Goal: Complete application form: Complete application form

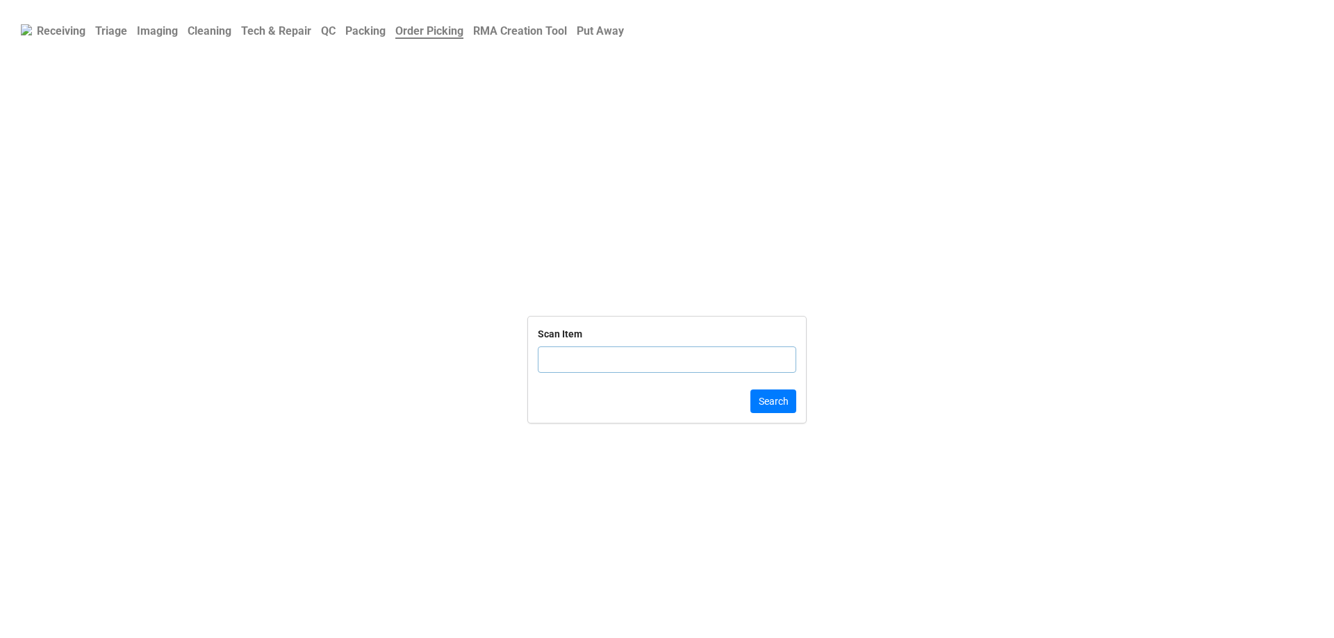
click at [666, 368] on input "text" at bounding box center [667, 360] width 258 height 26
type input "G5JQ8R3"
click button "Search" at bounding box center [773, 402] width 46 height 24
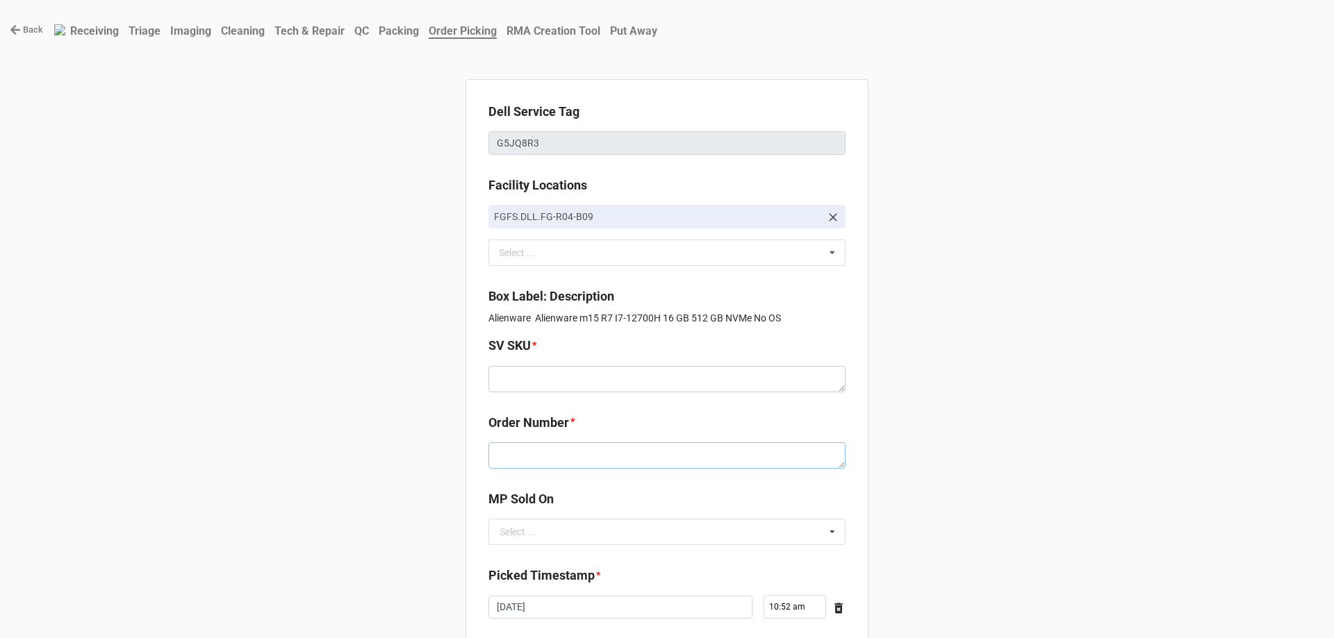
click at [604, 445] on textarea at bounding box center [666, 456] width 357 height 26
paste textarea "5033905"
type textarea "x"
type textarea "5033905"
click at [527, 389] on textarea at bounding box center [666, 379] width 357 height 26
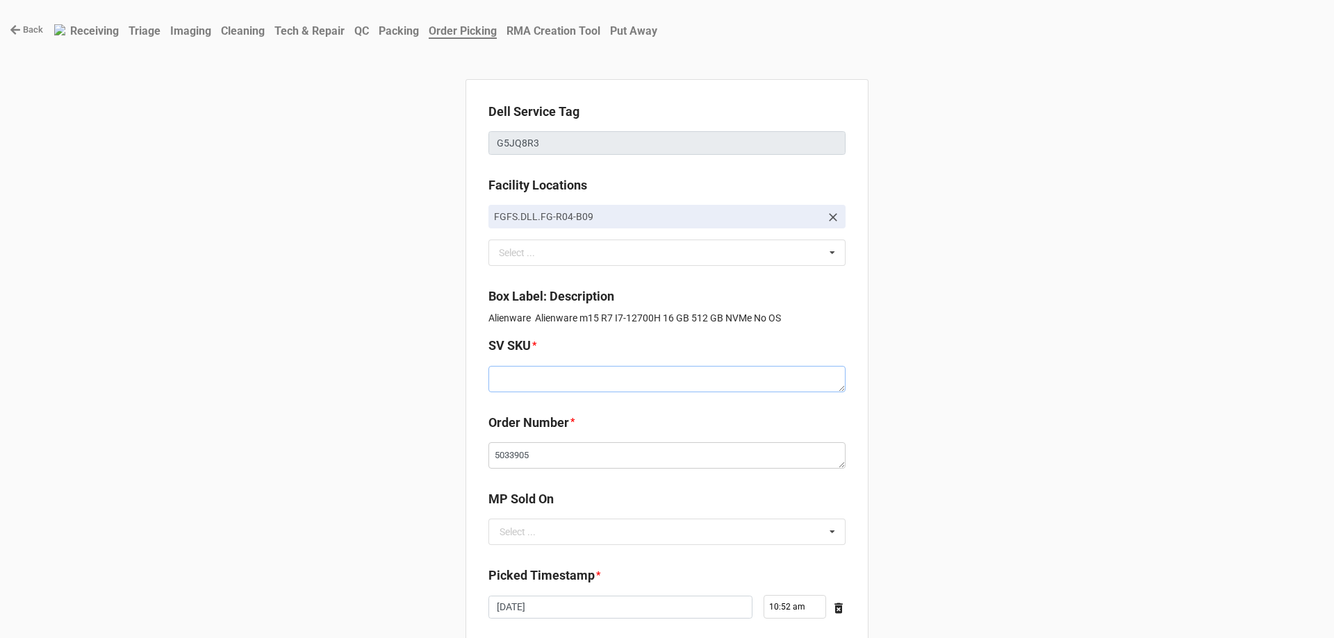
paste textarea "E.M15R7.NOOS.12700H.512SXXXX16G.G3070.XE1.BL.TAxF"
type textarea "x"
type textarea "E.M15R7.NOOS.12700H.512SXXXX16G.G3070.XE1.BL.TAxF"
click at [530, 536] on div "Select ..." at bounding box center [517, 532] width 36 height 10
click at [518, 558] on div "D2C" at bounding box center [667, 558] width 356 height 26
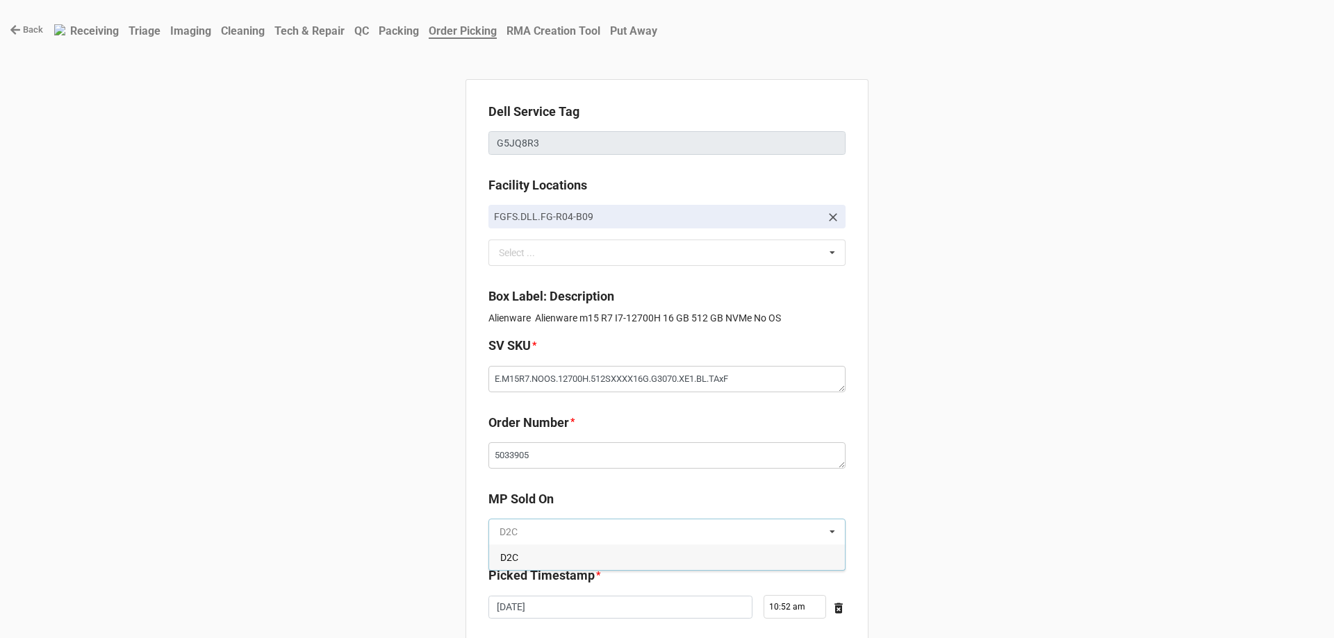
type textarea "x"
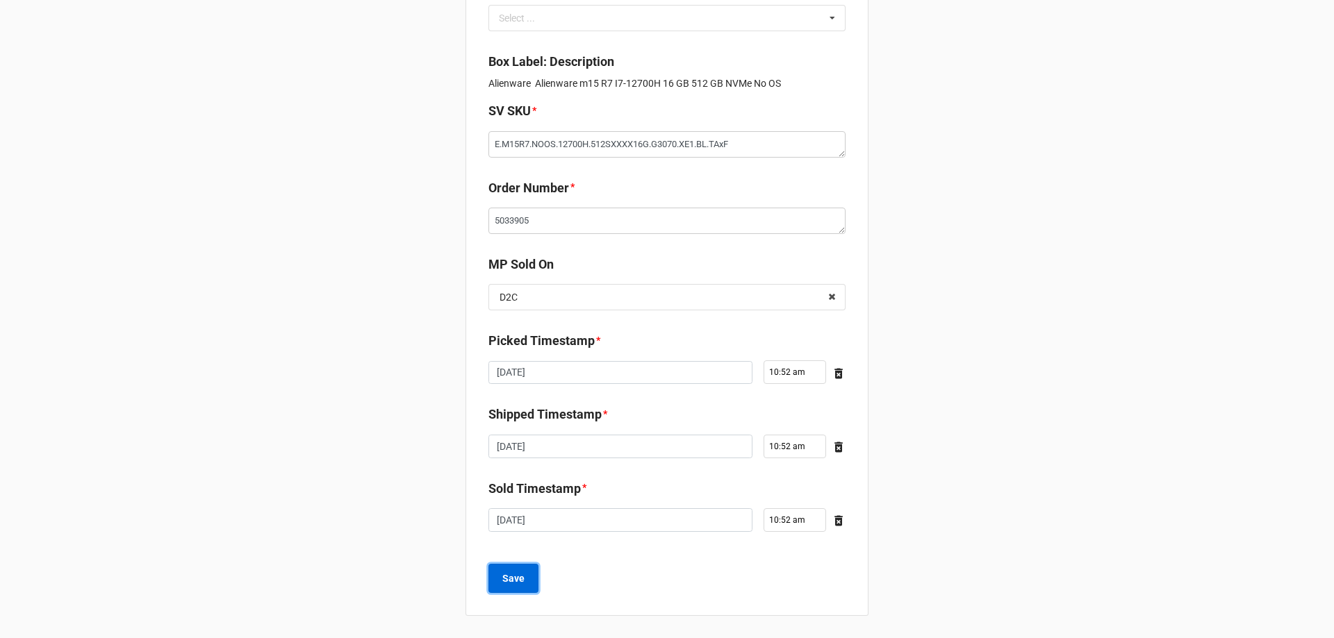
click at [512, 584] on b "Save" at bounding box center [513, 579] width 22 height 15
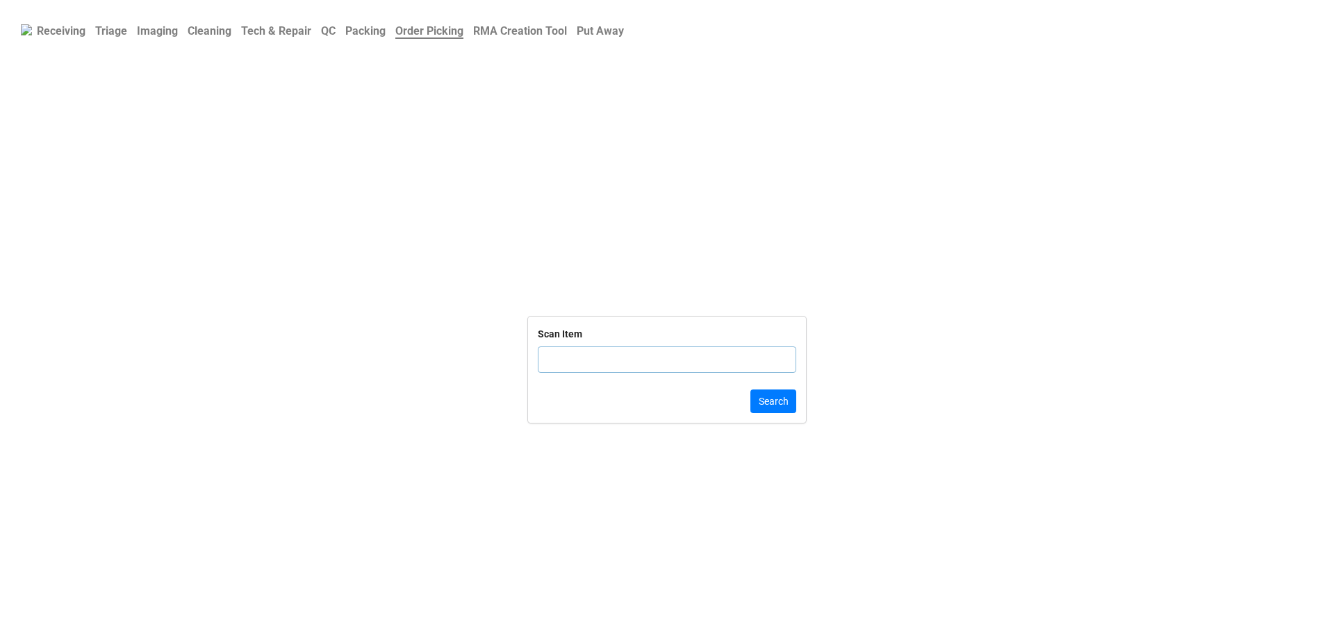
click at [640, 366] on input "text" at bounding box center [667, 360] width 258 height 26
click button "Search" at bounding box center [773, 402] width 46 height 24
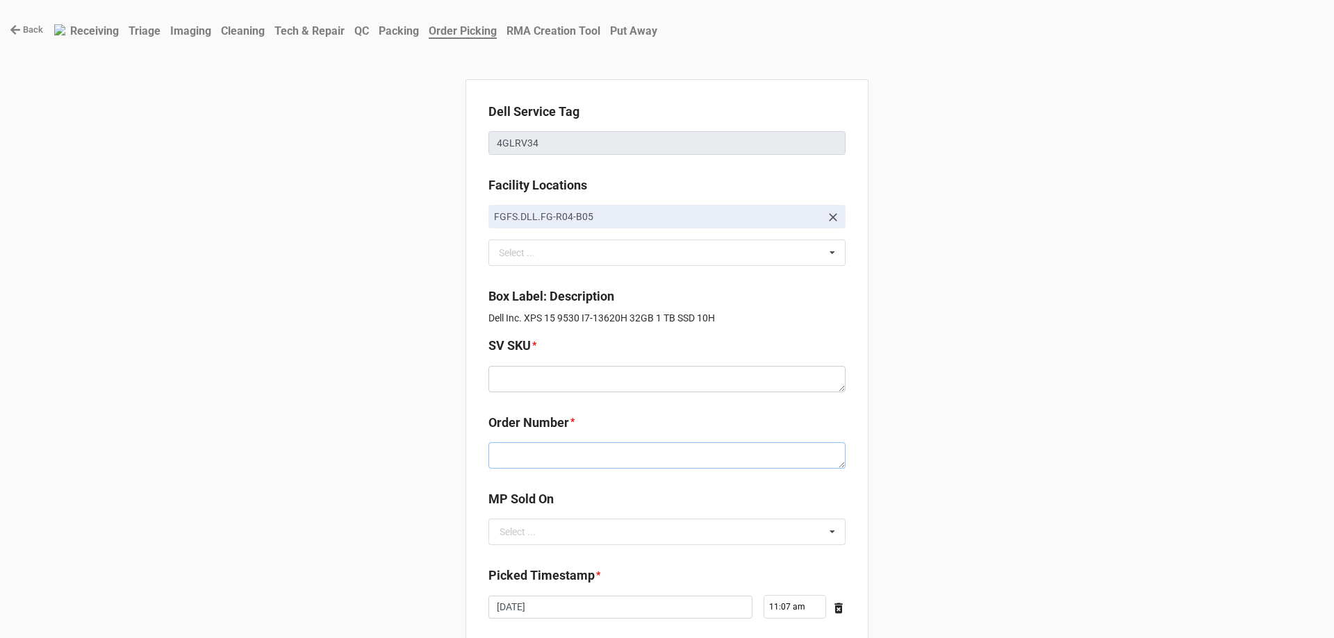
click at [563, 468] on textarea at bounding box center [666, 456] width 357 height 26
paste textarea "5033916"
type textarea "x"
type textarea "5033916"
click at [595, 376] on textarea at bounding box center [666, 379] width 357 height 26
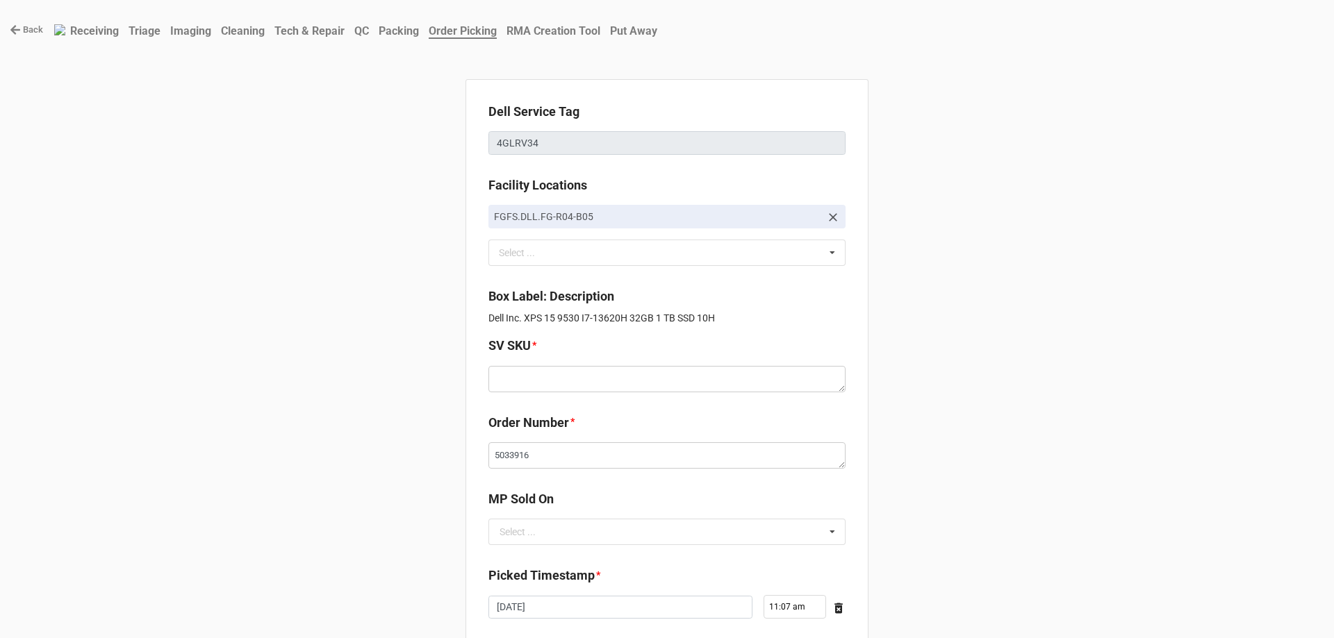
click at [583, 559] on div "Dell Service Tag 4GLRV34 Facility Locations FGFS.DLL.FG-R04-B05 Select ... No r…" at bounding box center [666, 465] width 403 height 772
click at [587, 542] on input "text" at bounding box center [668, 532] width 356 height 25
click at [583, 559] on div "D2C" at bounding box center [667, 558] width 356 height 26
click at [527, 389] on textarea at bounding box center [666, 379] width 357 height 26
paste textarea "D.X9530.W10H.13620H.1TBHXXXX32G.A370M.XE1.SV.AxxW"
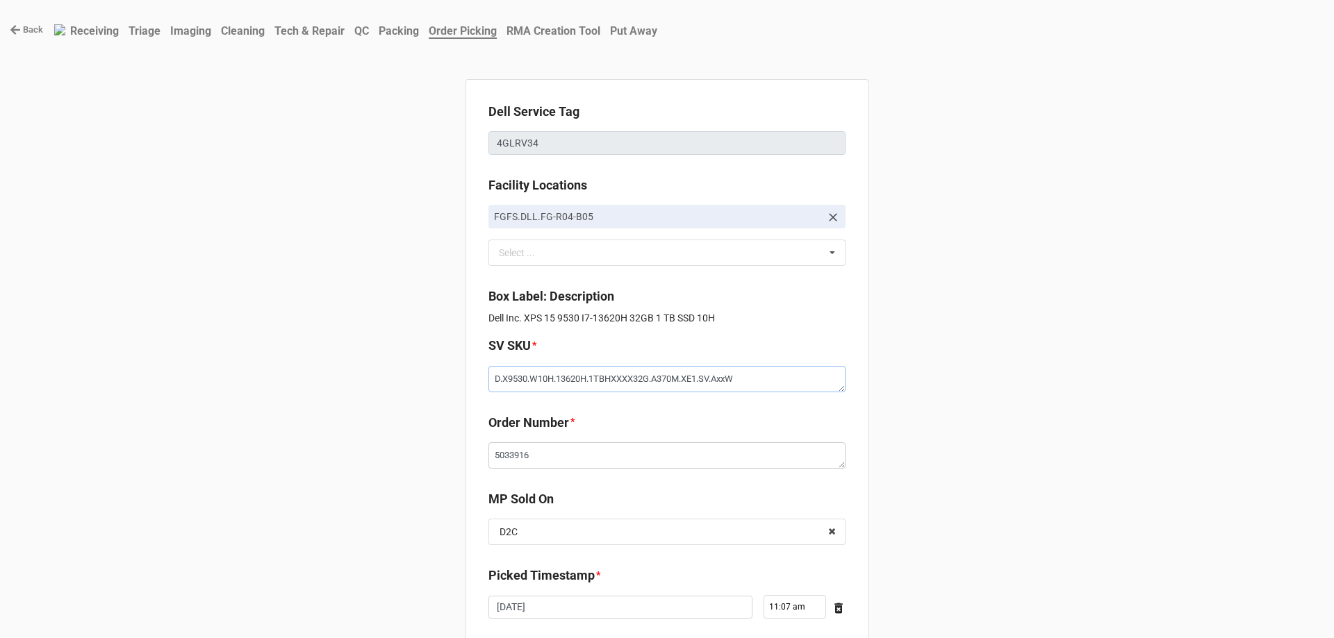
type textarea "x"
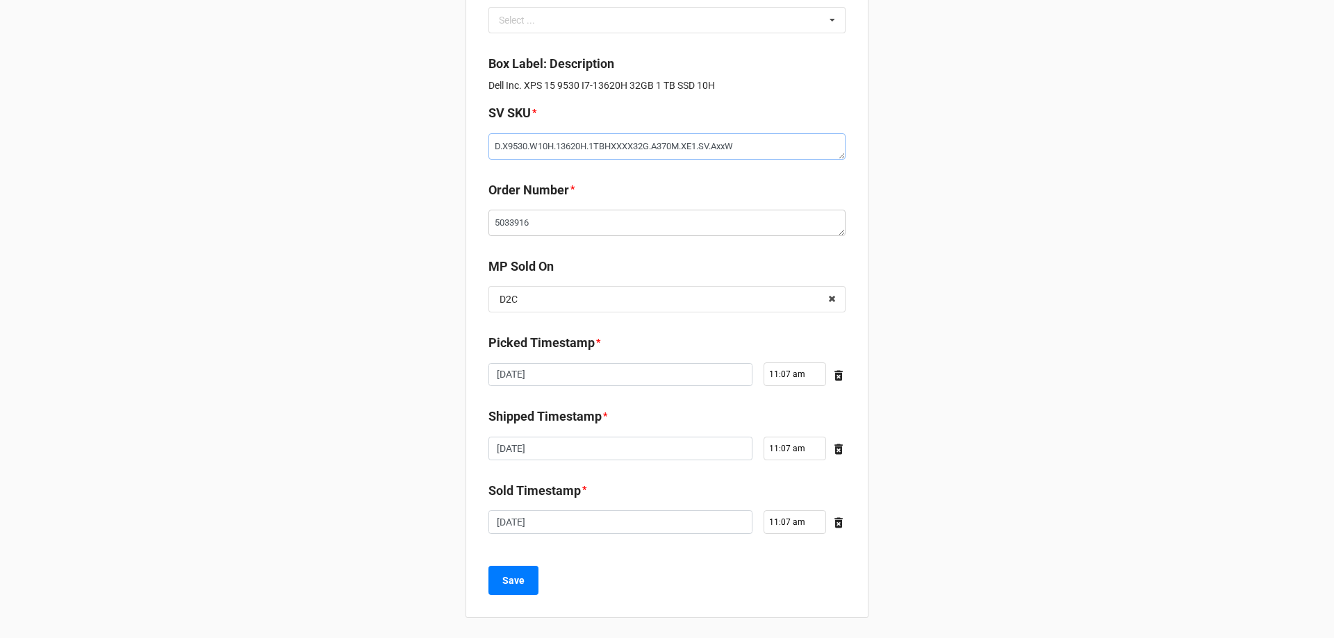
scroll to position [235, 0]
type textarea "D.X9530.W10H.13620H.1TBHXXXX32G.A370M.XE1.SV.AxxW"
click at [493, 579] on button "Save" at bounding box center [513, 578] width 50 height 29
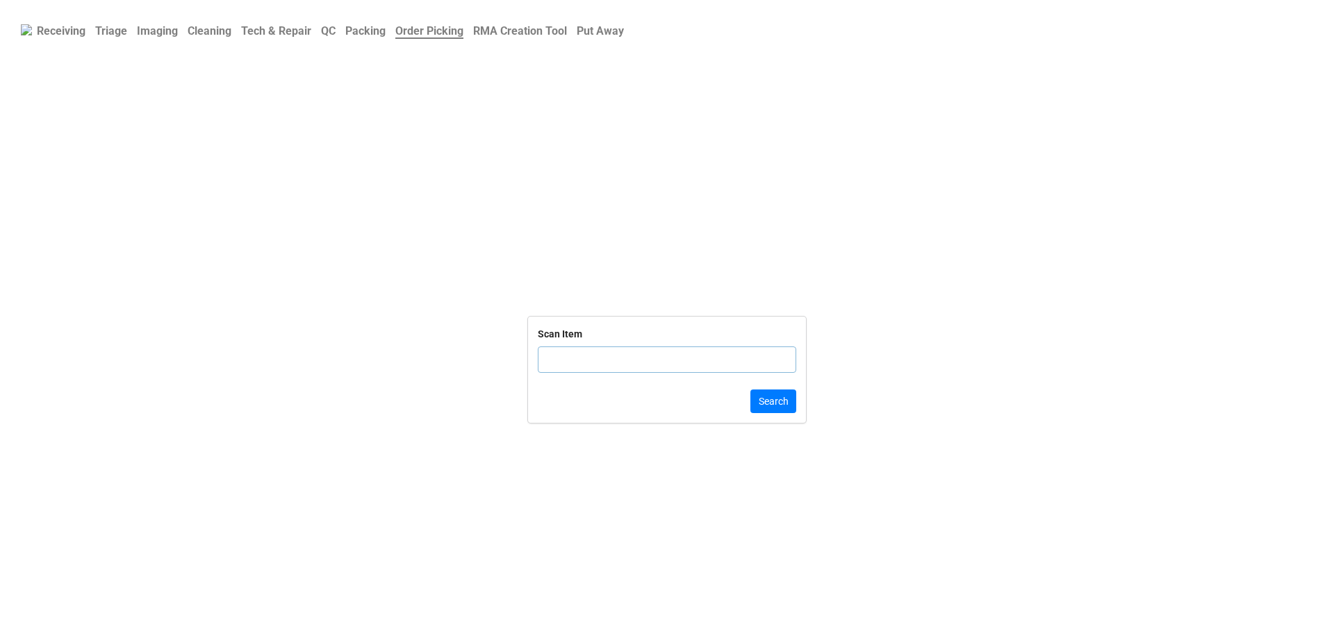
click at [584, 347] on input "text" at bounding box center [667, 360] width 258 height 26
click button "Search" at bounding box center [773, 402] width 46 height 24
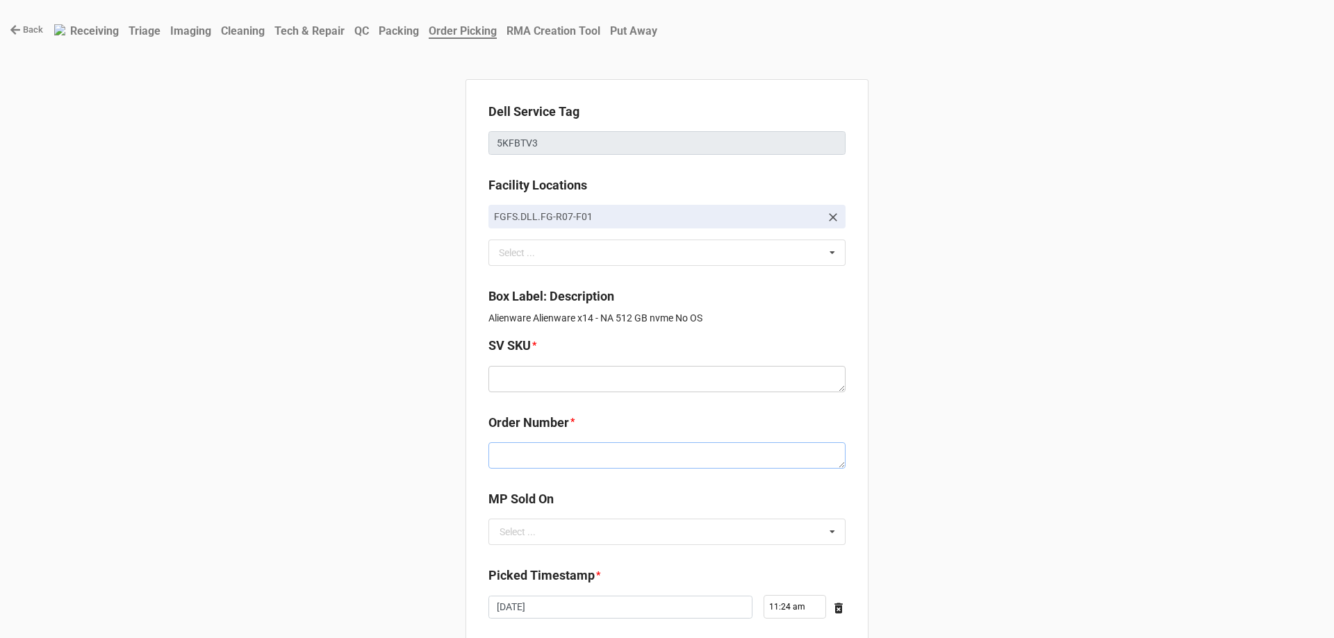
click at [519, 464] on textarea at bounding box center [666, 456] width 357 height 26
paste textarea "5033920"
type textarea "x"
type textarea "5033920"
click at [556, 374] on textarea at bounding box center [666, 379] width 357 height 26
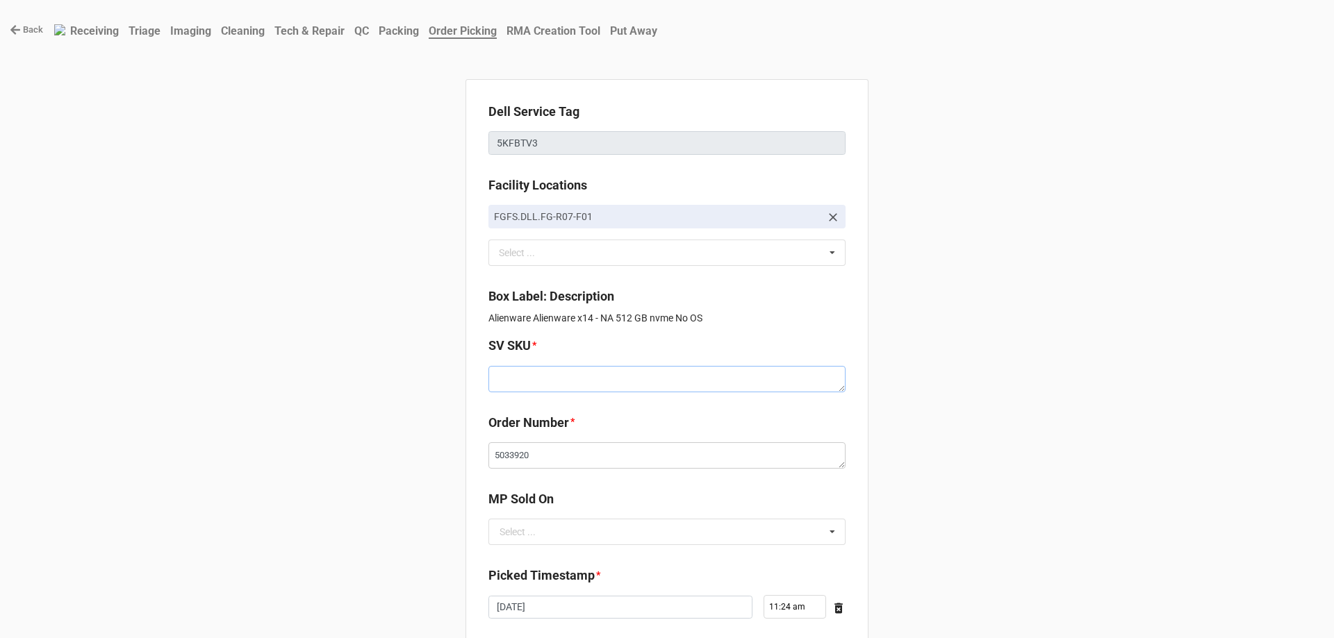
paste textarea "E.X14R1.NOOS.XXXXXX.XXXXXXXXXXX.XXXXX.XX1.WH.CxxH"
type textarea "x"
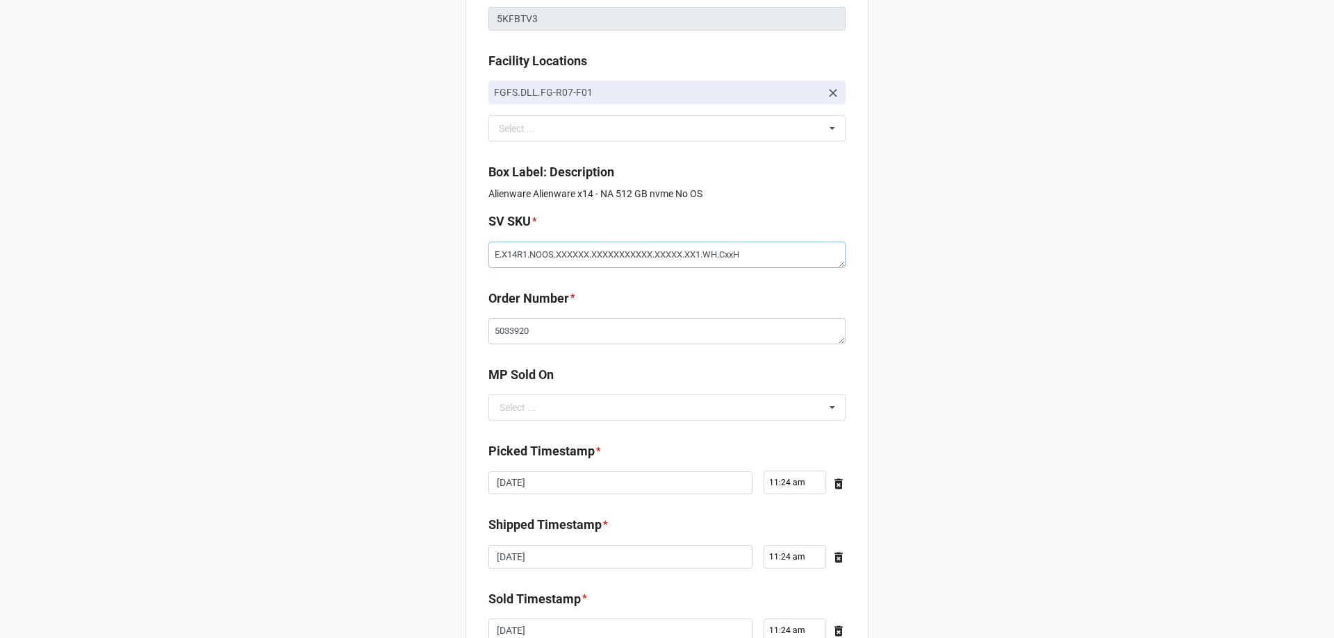
scroll to position [139, 0]
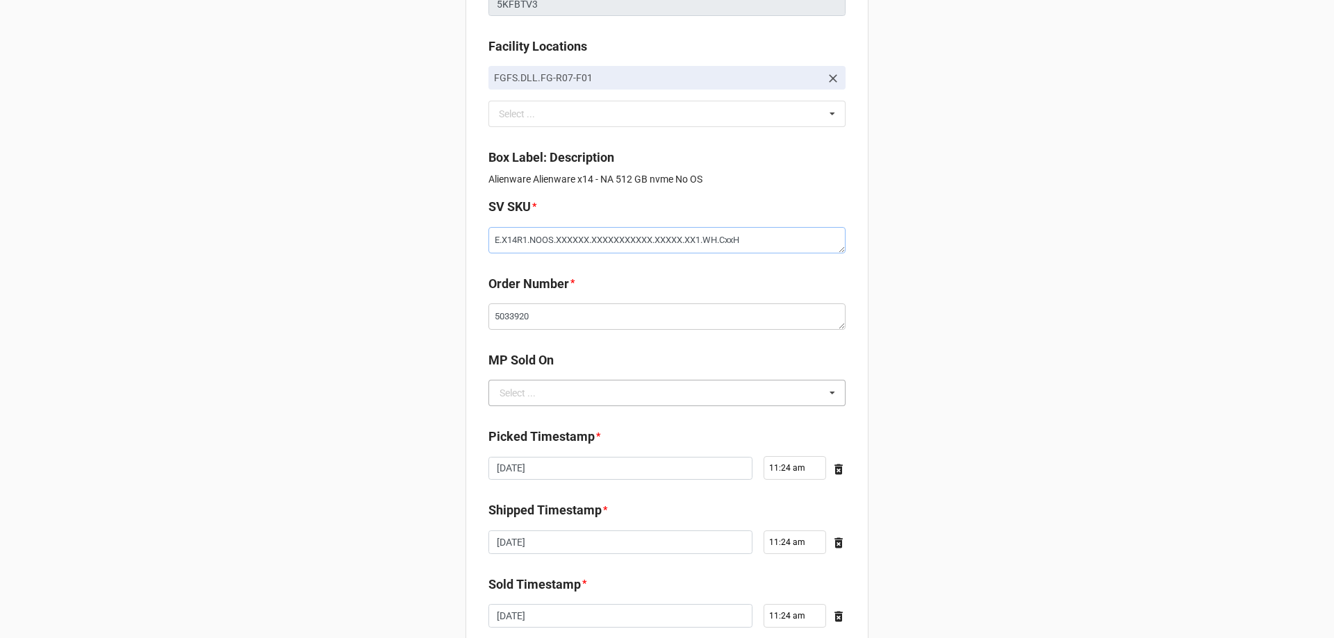
type textarea "E.X14R1.NOOS.XXXXXX.XXXXXXXXXXX.XXXXX.XX1.WH.CxxH"
click at [579, 388] on input "text" at bounding box center [668, 393] width 356 height 25
click at [579, 418] on div "D2C" at bounding box center [667, 419] width 356 height 26
type textarea "x"
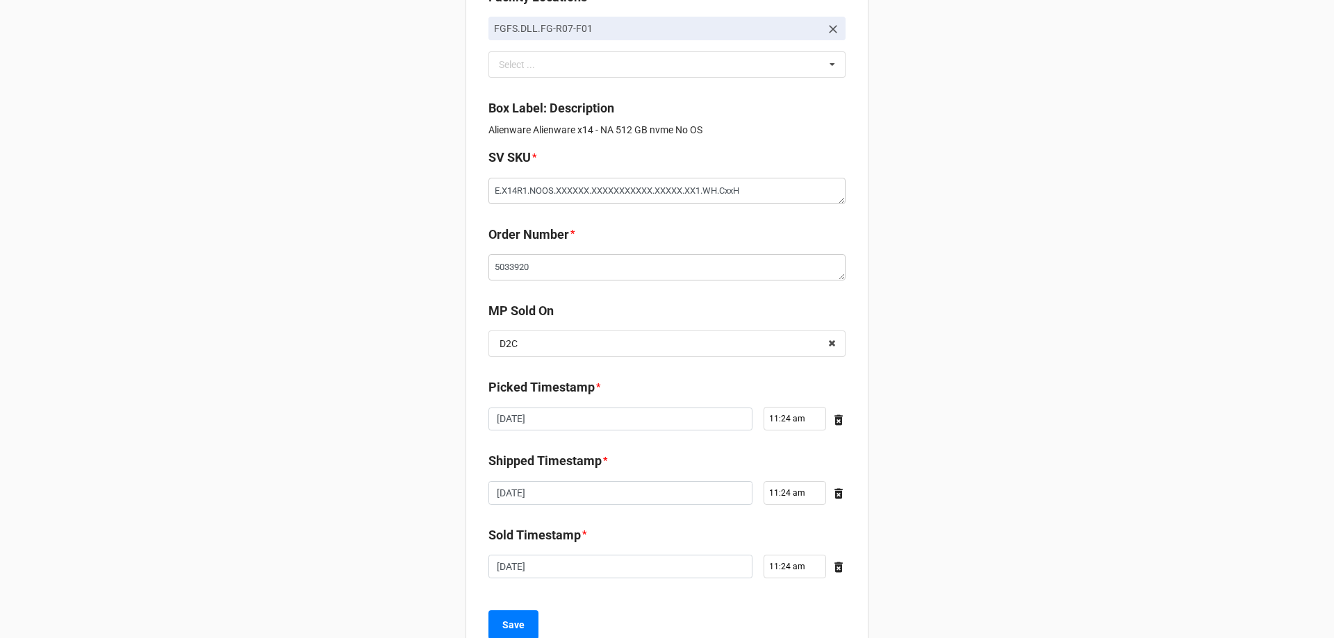
scroll to position [235, 0]
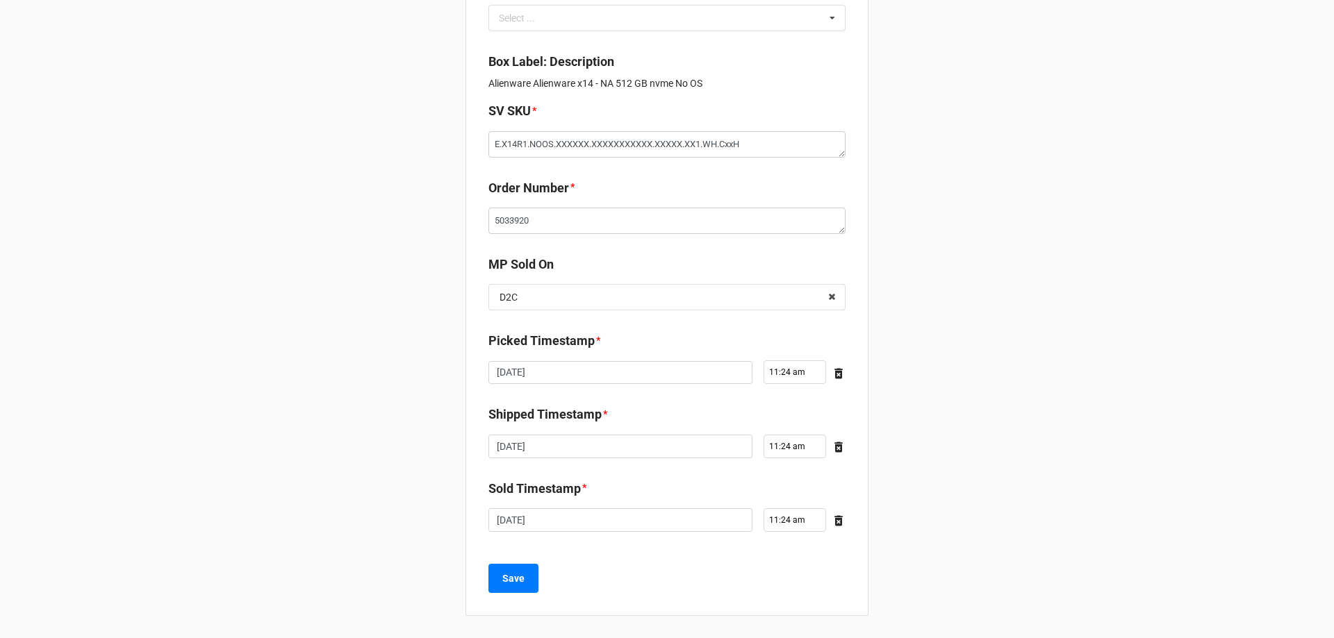
click at [536, 570] on div "Save" at bounding box center [666, 578] width 357 height 29
click at [532, 574] on button "Save" at bounding box center [513, 578] width 50 height 29
